Goal: Task Accomplishment & Management: Complete application form

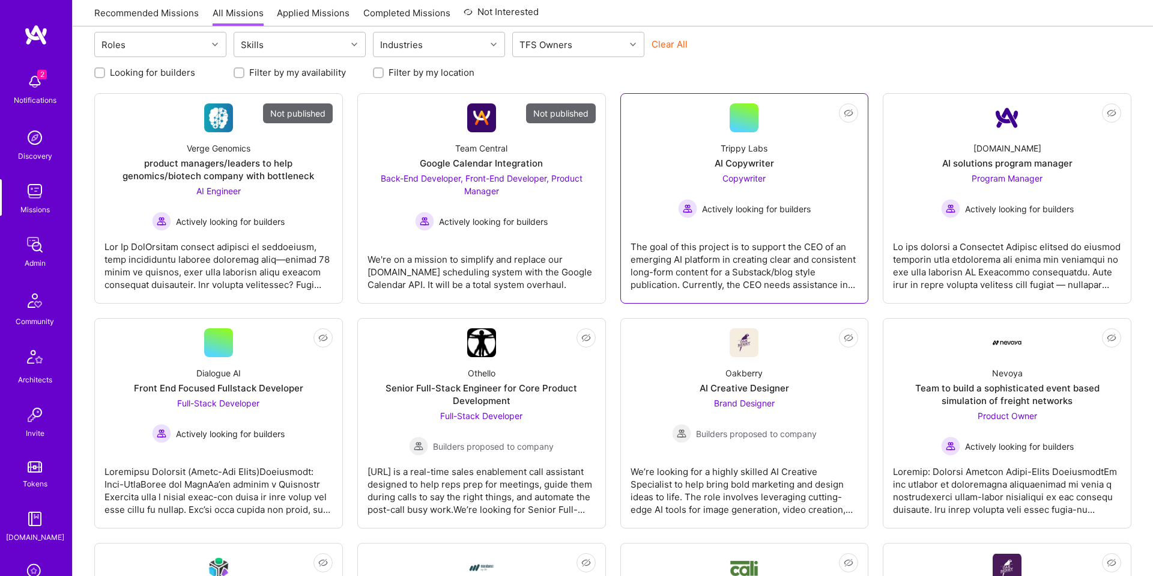
scroll to position [160, 0]
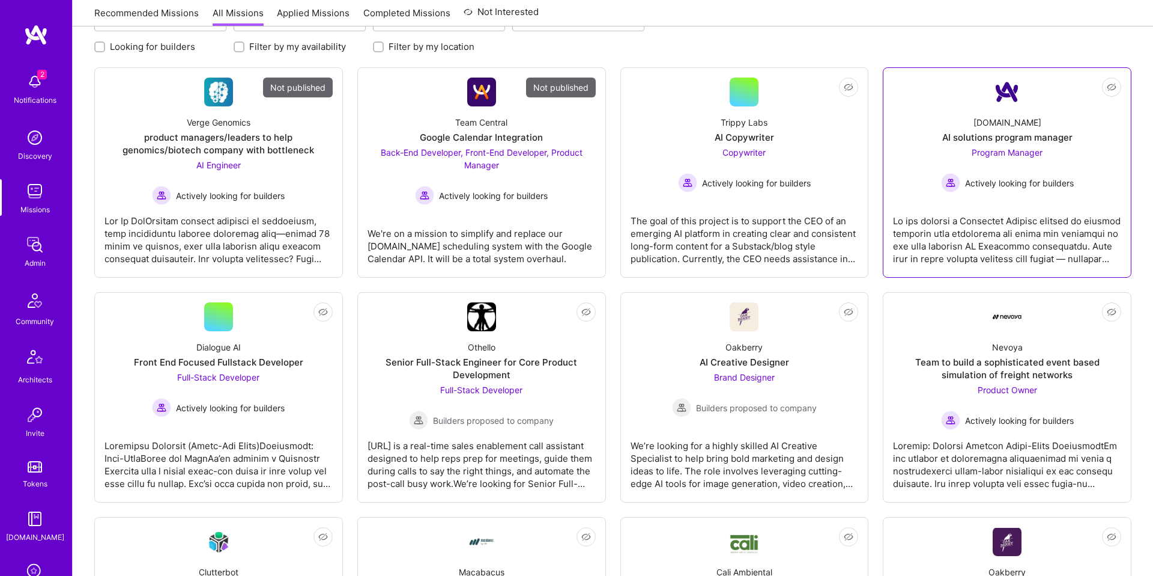
click at [951, 184] on img at bounding box center [950, 182] width 19 height 19
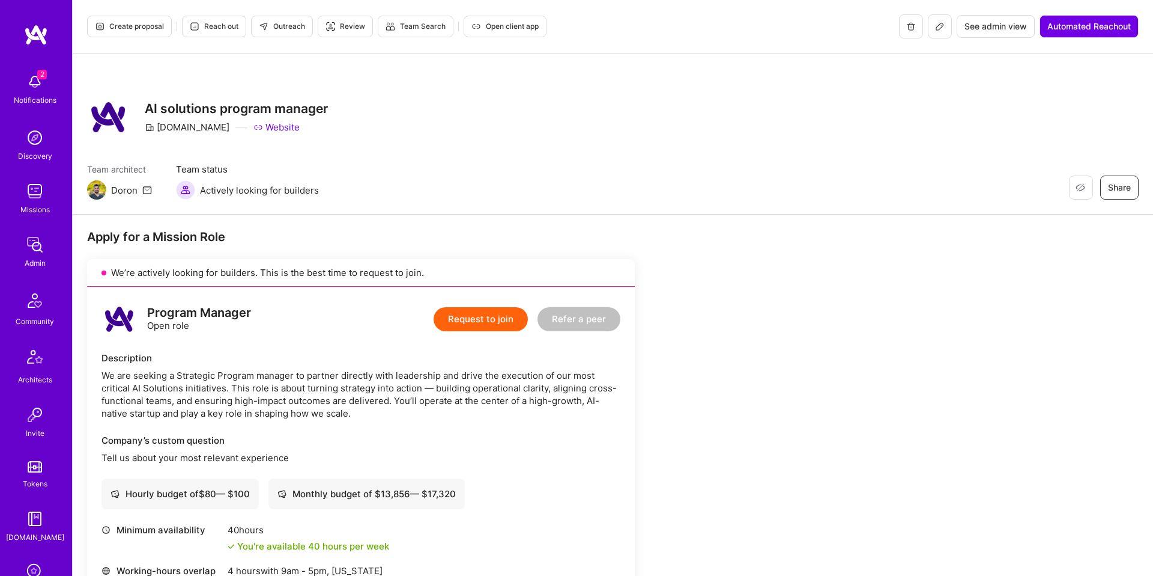
click at [45, 189] on img at bounding box center [35, 191] width 24 height 24
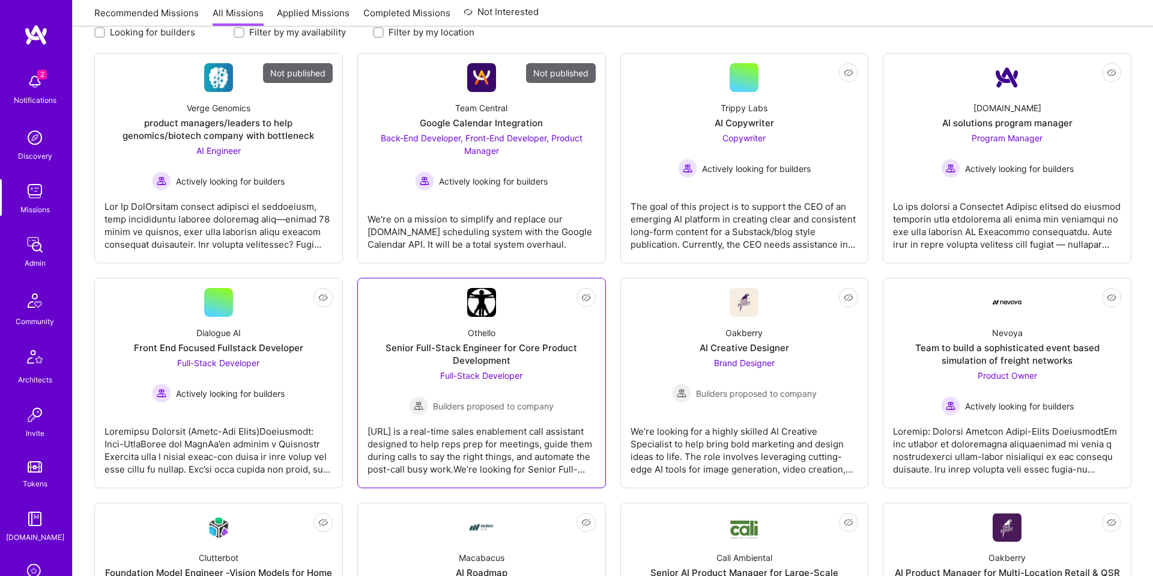
scroll to position [179, 0]
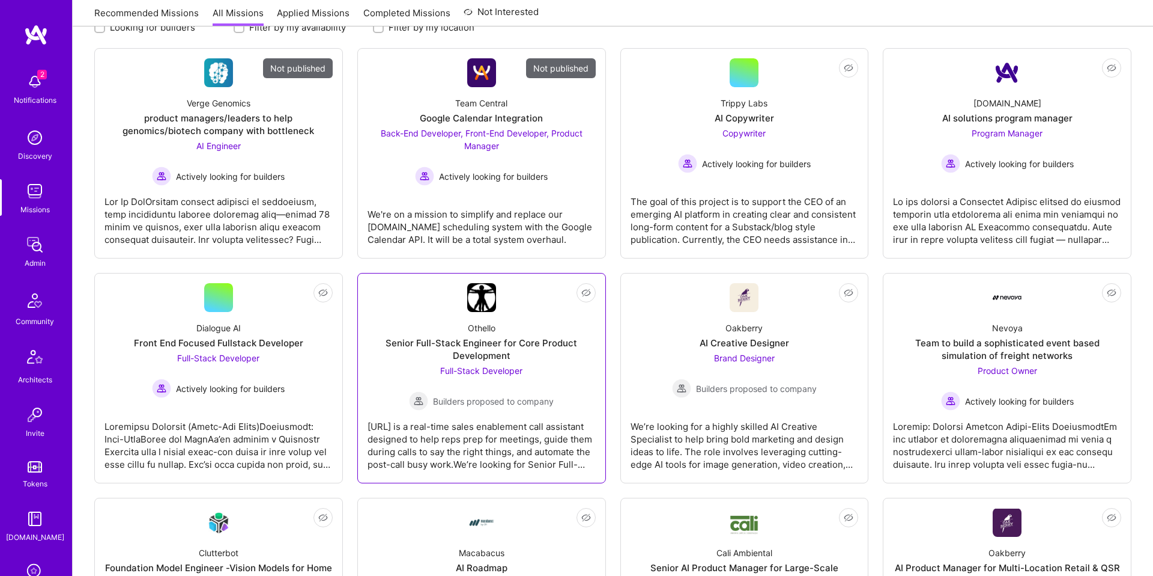
click at [545, 354] on div "Senior Full-Stack Engineer for Core Product Development" at bounding box center [482, 348] width 228 height 25
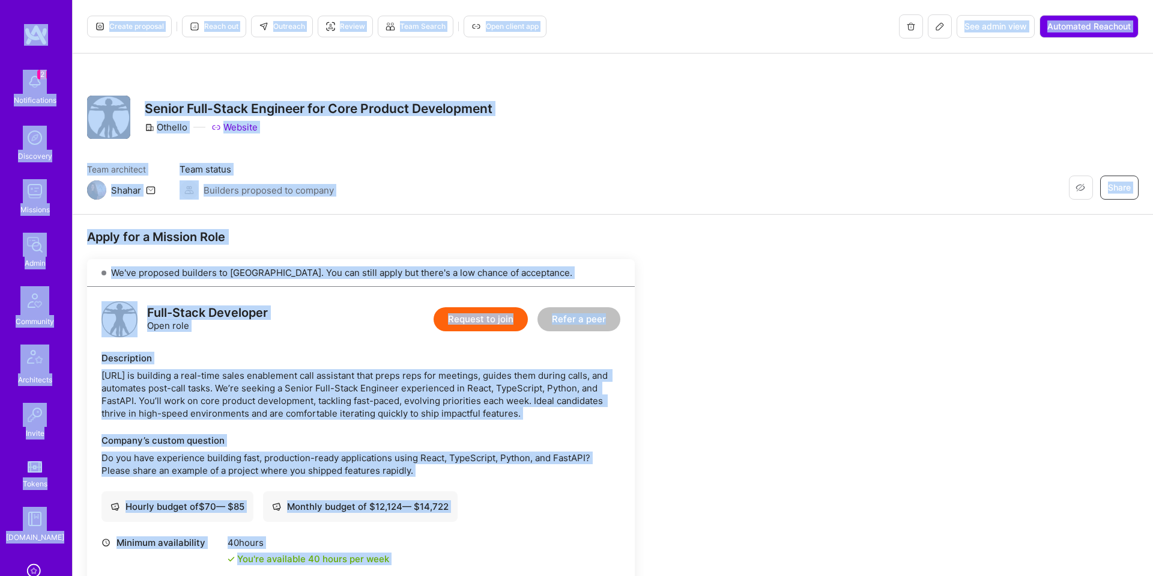
copy div "2 Notifications Discovery Missions Admin Community Architects Invite Tokens [DO…"
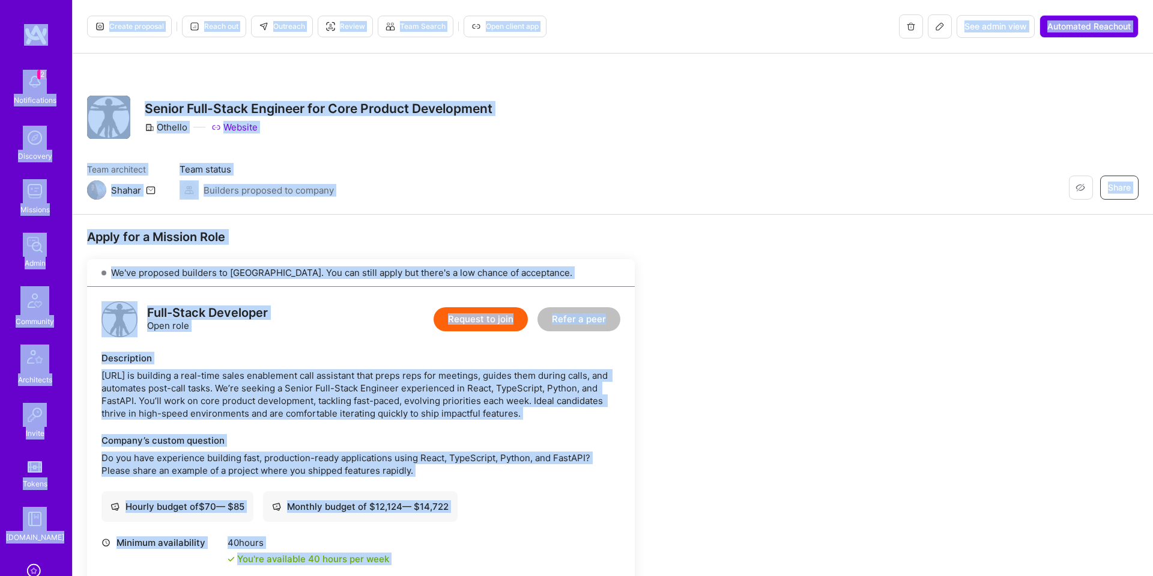
copy div "2 Notifications Discovery Missions Admin Community Architects Invite Tokens [DO…"
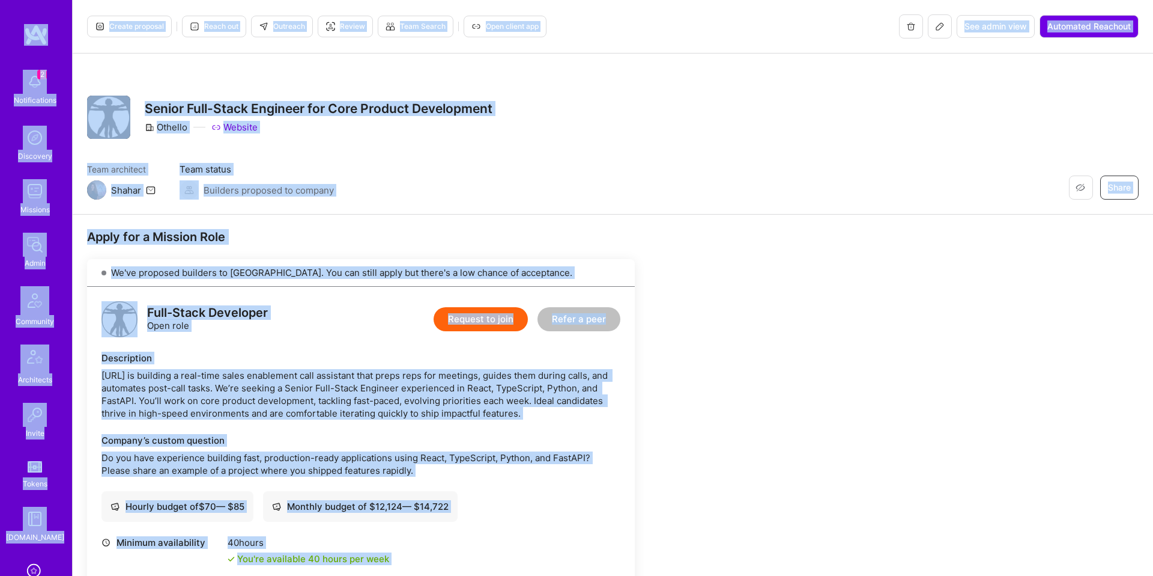
copy div "2 Notifications Discovery Missions Admin Community Architects Invite Tokens [DO…"
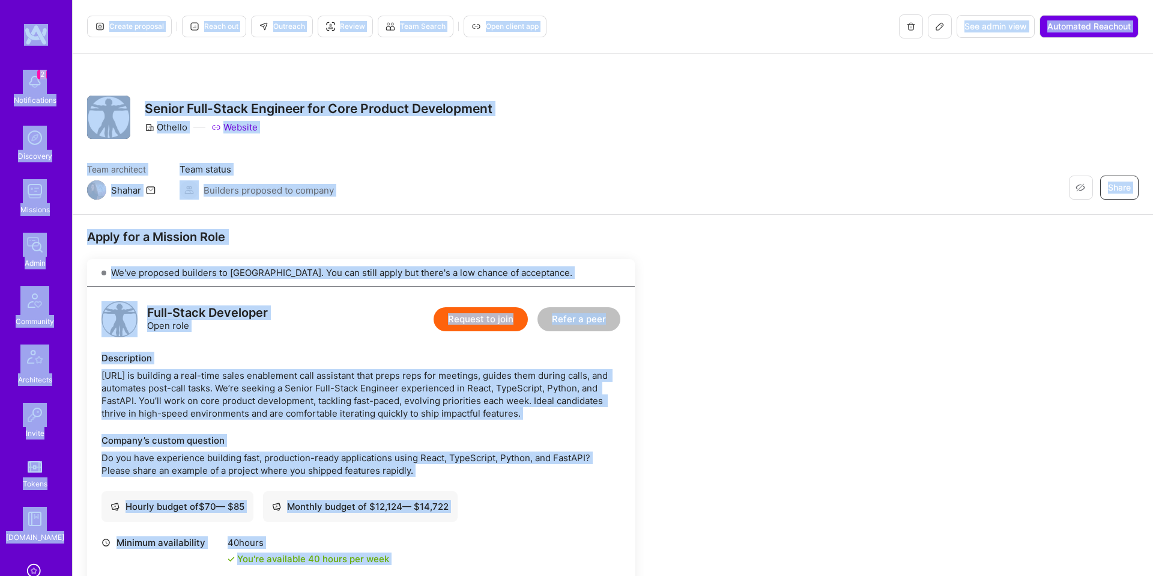
copy div "2 Notifications Discovery Missions Admin Community Architects Invite Tokens [DO…"
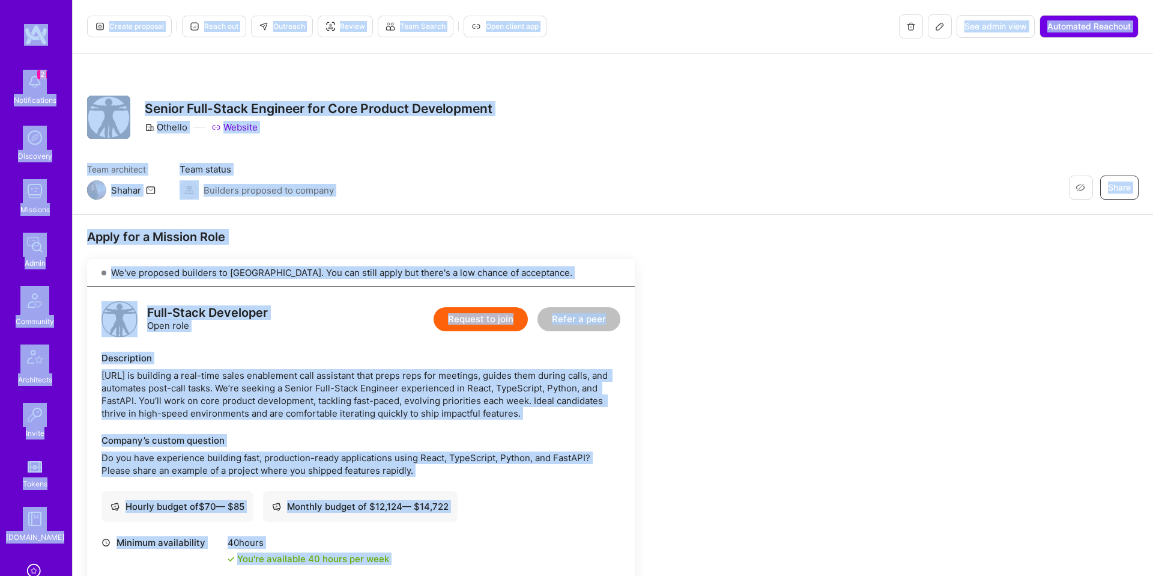
copy div "2 Notifications Discovery Missions Admin Community Architects Invite Tokens [DO…"
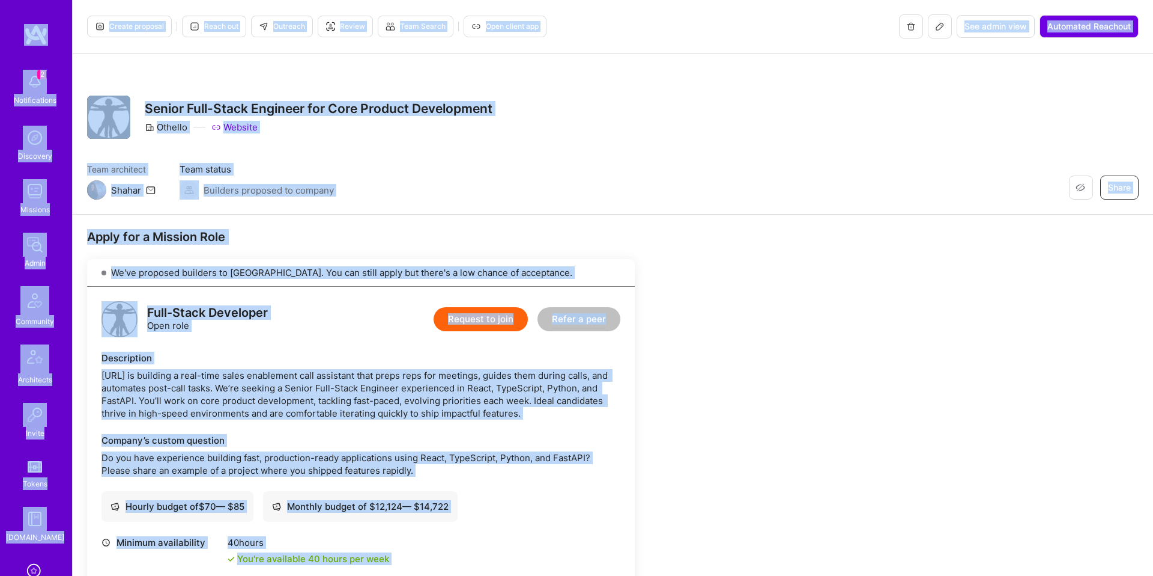
copy div "2 Notifications Discovery Missions Admin Community Architects Invite Tokens [DO…"
click at [25, 205] on div "Missions" at bounding box center [34, 209] width 29 height 13
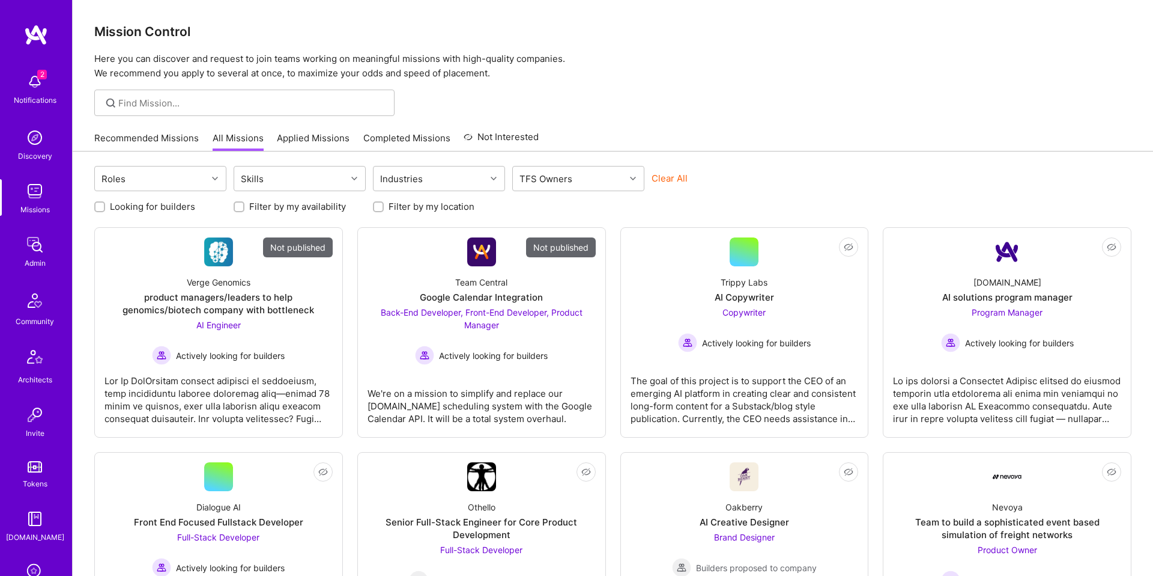
click at [854, 102] on div at bounding box center [613, 103] width 1081 height 26
